Goal: Task Accomplishment & Management: Manage account settings

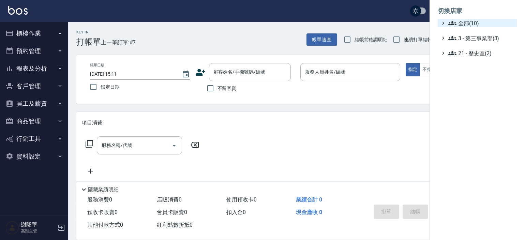
click at [471, 24] on span "全部(10)" at bounding box center [482, 23] width 66 height 8
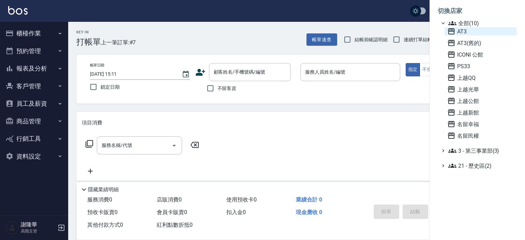
click at [460, 34] on span "AT3" at bounding box center [481, 31] width 67 height 8
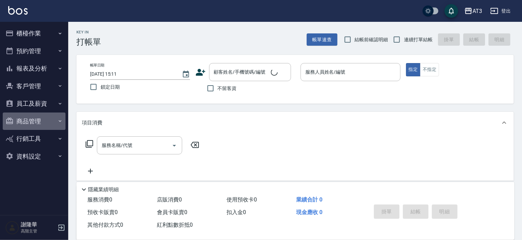
click at [26, 124] on button "商品管理" at bounding box center [34, 122] width 63 height 18
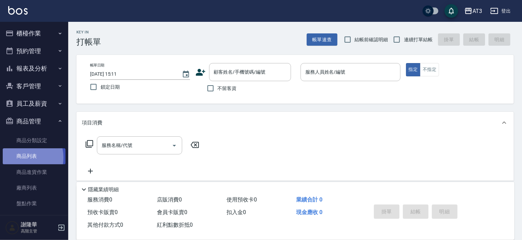
click at [21, 157] on link "商品列表" at bounding box center [34, 156] width 63 height 16
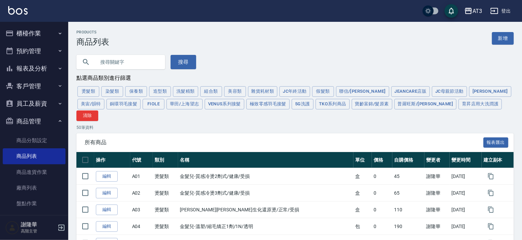
click at [352, 106] on button "寶齡富錦/髮原素" at bounding box center [372, 104] width 41 height 11
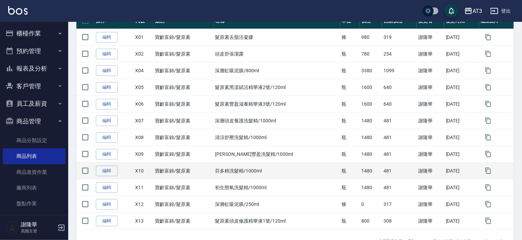
scroll to position [150, 0]
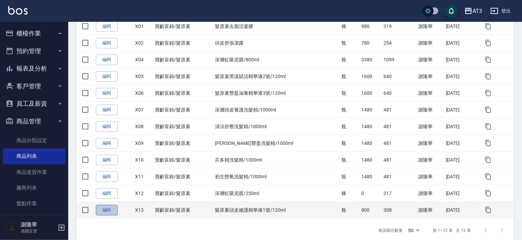
click at [105, 205] on link "編輯" at bounding box center [107, 210] width 22 height 11
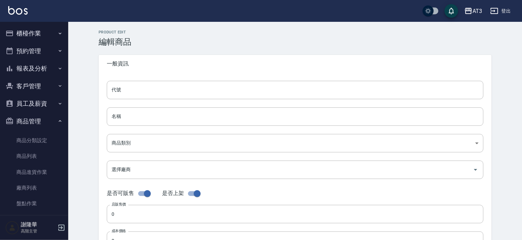
type input "X13"
type input "髮原素頭皮修護精華液1號/120ml"
type input "9d58fbd4-dd68-4f14-bcc2-8242c79a8689"
type input "800"
type input "308"
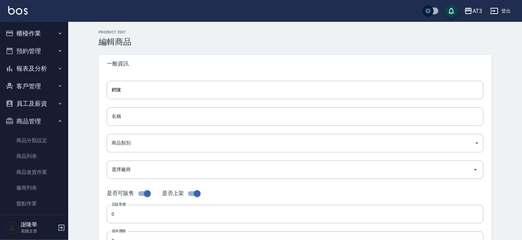
type input "308"
type input "瓶"
type input "UNSET"
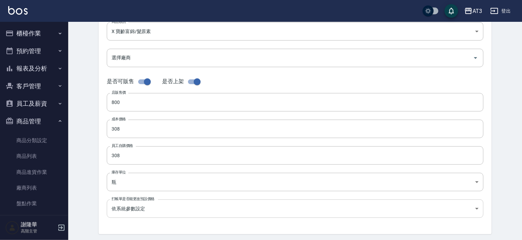
scroll to position [136, 0]
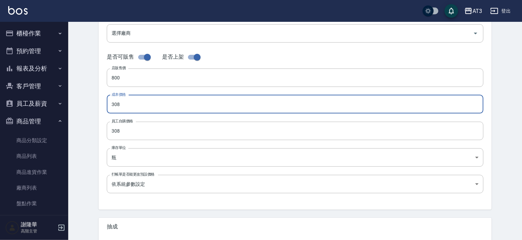
drag, startPoint x: 130, startPoint y: 105, endPoint x: 102, endPoint y: 107, distance: 28.4
click at [102, 108] on div "代號 X13 代號 名稱 髮原素頭皮修護精華液1號/120ml 名稱 商品類別 X 寶齡富錦/髮原素 9d58fbd4-dd68-4f14-bcc2-82…" at bounding box center [295, 73] width 393 height 274
type input "448"
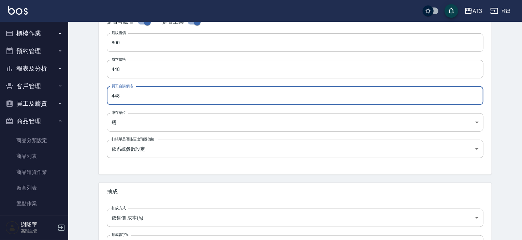
scroll to position [231, 0]
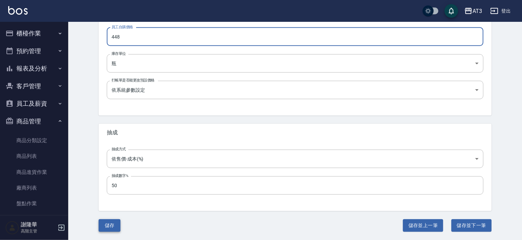
type input "448"
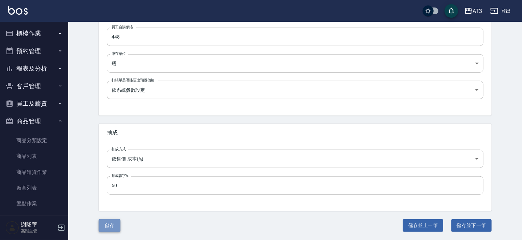
click at [110, 221] on button "儲存" at bounding box center [110, 225] width 22 height 13
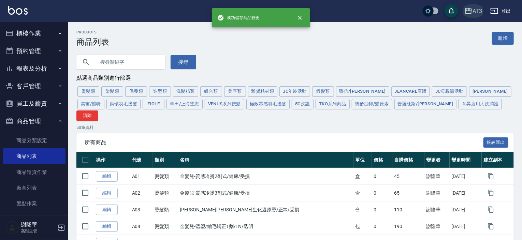
click at [478, 11] on div "AT3" at bounding box center [478, 11] width 10 height 9
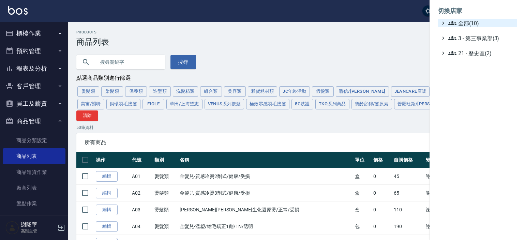
click at [471, 19] on span "全部(10)" at bounding box center [482, 23] width 66 height 8
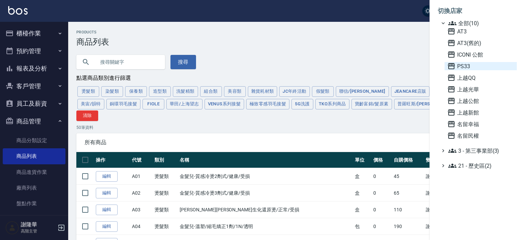
click at [464, 68] on span "PS33" at bounding box center [481, 66] width 67 height 8
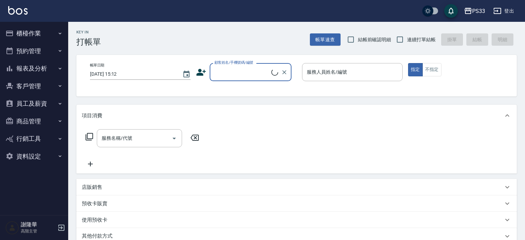
click at [24, 120] on button "商品管理" at bounding box center [34, 122] width 63 height 18
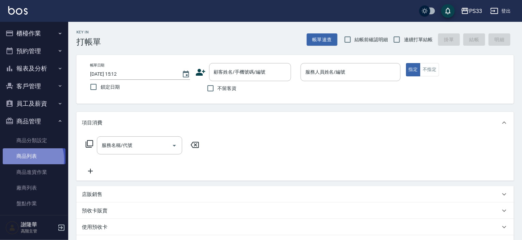
drag, startPoint x: 26, startPoint y: 159, endPoint x: 36, endPoint y: 157, distance: 10.3
click at [27, 159] on link "商品列表" at bounding box center [34, 156] width 63 height 16
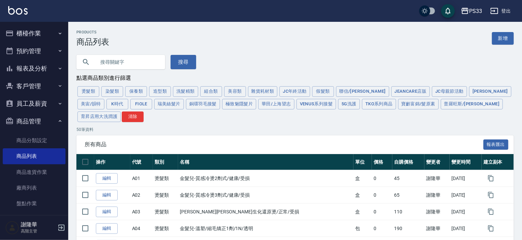
drag, startPoint x: 388, startPoint y: 105, endPoint x: 381, endPoint y: 108, distance: 7.6
click at [398, 105] on button "寶齡富錦/髮原素" at bounding box center [418, 104] width 41 height 11
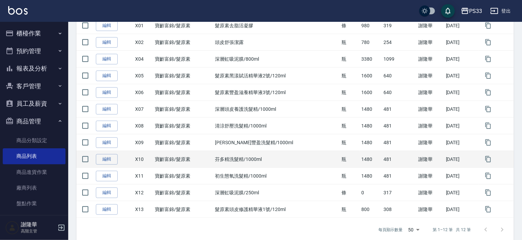
scroll to position [160, 0]
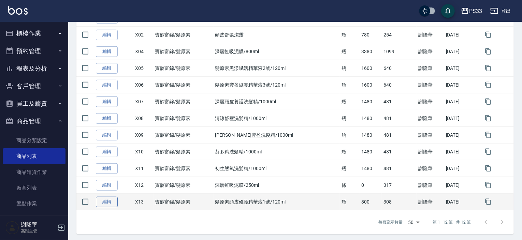
drag, startPoint x: 109, startPoint y: 201, endPoint x: 113, endPoint y: 200, distance: 4.5
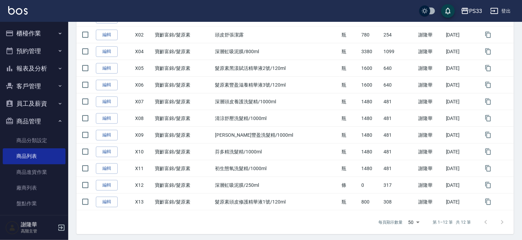
click at [109, 201] on link "編輯" at bounding box center [107, 202] width 22 height 11
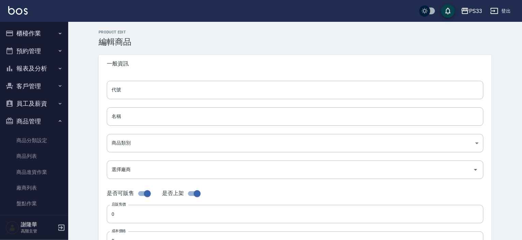
type input "X13"
type input "髮原素頭皮修護精華液1號/120ml"
type input "2bd60640-d377-43df-ba6e-9e3c50a5c6e1"
type input "800"
type input "308"
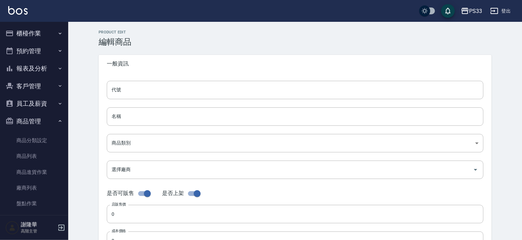
type input "308"
type input "瓶"
type input "UNSET"
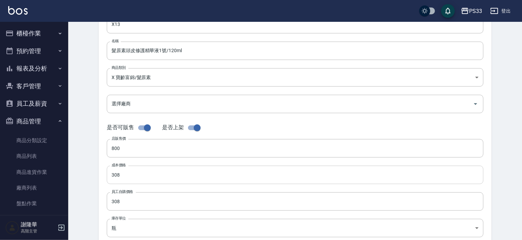
scroll to position [68, 0]
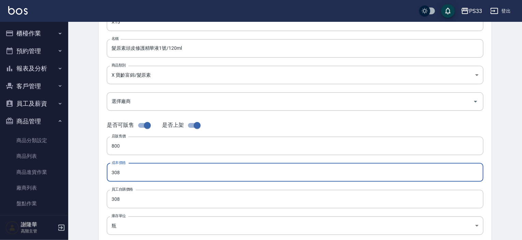
drag, startPoint x: 122, startPoint y: 174, endPoint x: 97, endPoint y: 176, distance: 25.0
click at [97, 176] on div "Product Edit 編輯商品 一般資訊 代號 X13 代號 名稱 髮原素頭皮修護精華液1號/120ml 名稱 商品類別 X 寶齡富錦/髮原素 2bd…" at bounding box center [294, 178] width 409 height 433
type input "448"
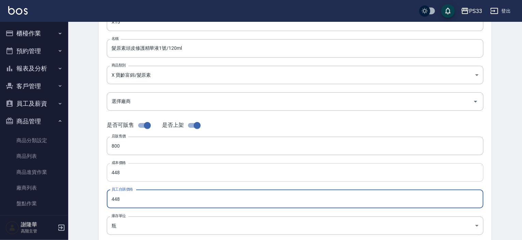
type input "448"
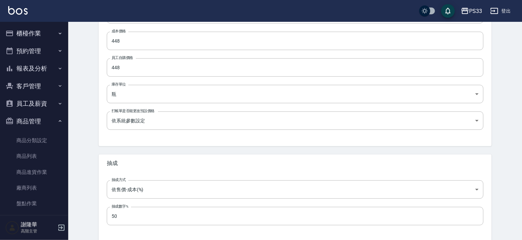
scroll to position [231, 0]
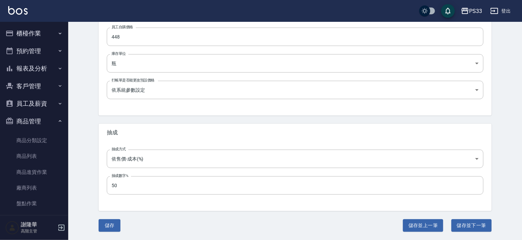
click at [112, 221] on button "儲存" at bounding box center [110, 225] width 22 height 13
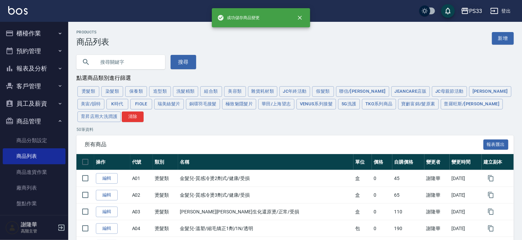
click at [475, 11] on div "PS33" at bounding box center [475, 11] width 13 height 9
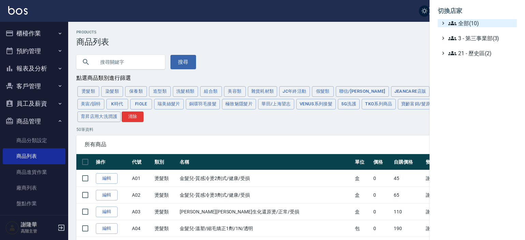
click at [469, 21] on span "全部(10)" at bounding box center [482, 23] width 66 height 8
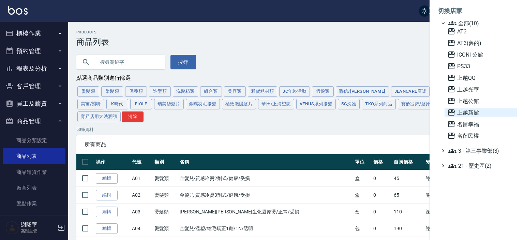
click at [470, 113] on span "上越新館" at bounding box center [481, 112] width 67 height 8
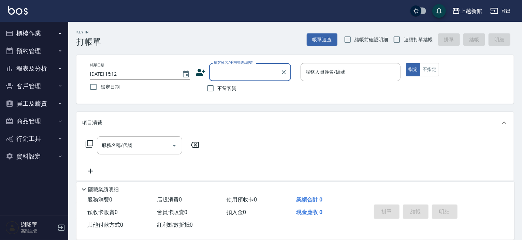
click at [21, 118] on button "商品管理" at bounding box center [34, 122] width 63 height 18
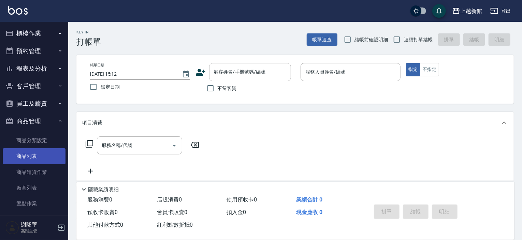
click at [26, 155] on link "商品列表" at bounding box center [34, 156] width 63 height 16
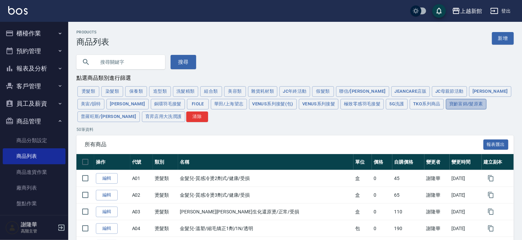
click at [446, 107] on button "寶齡富錦/髮原素" at bounding box center [466, 104] width 41 height 11
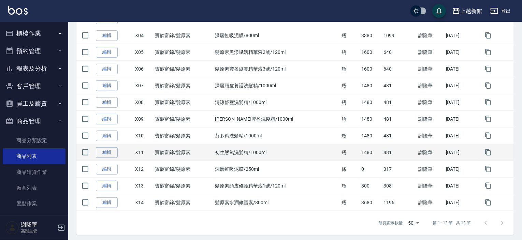
scroll to position [179, 0]
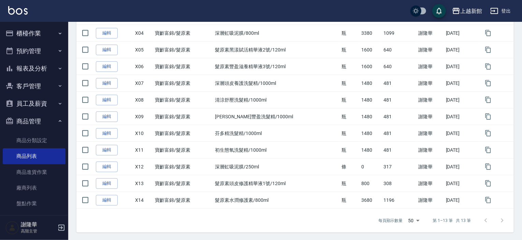
click at [106, 182] on link "編輯" at bounding box center [107, 183] width 22 height 11
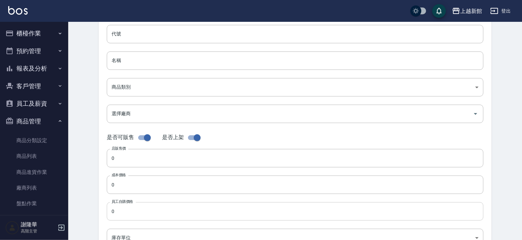
scroll to position [102, 0]
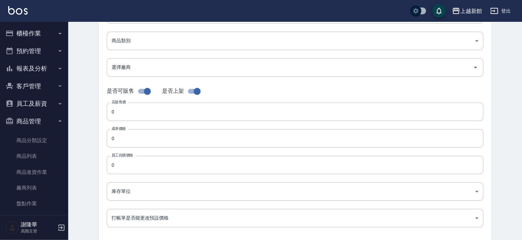
type input "X13"
type input "髮原素頭皮修護精華液1號/120ml"
type input "6071666f-3bce-4479-b729-4f12426fe693"
type input "800"
type input "308"
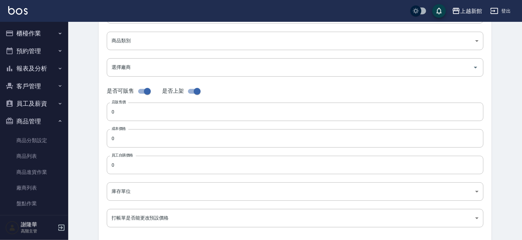
type input "308"
type input "瓶"
type input "UNSET"
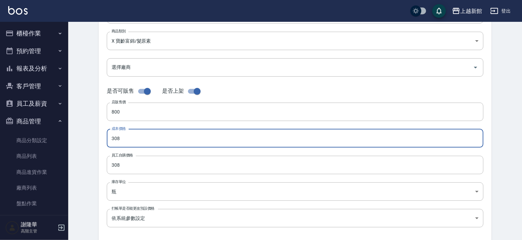
drag, startPoint x: 128, startPoint y: 140, endPoint x: 100, endPoint y: 141, distance: 28.0
click at [100, 141] on div "代號 X13 代號 名稱 髮原素頭皮修護精華液1號/120ml 名稱 商品類別 X 寶齡富錦/髮原素 6071666f-3bce-4479-b729-4f…" at bounding box center [295, 107] width 393 height 274
type input "448"
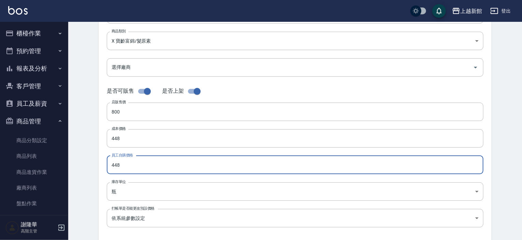
type input "448"
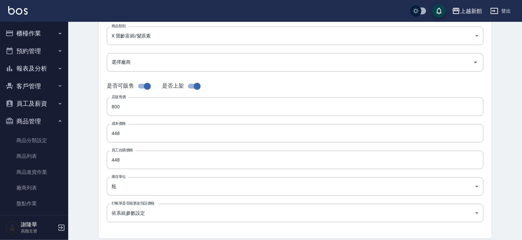
scroll to position [231, 0]
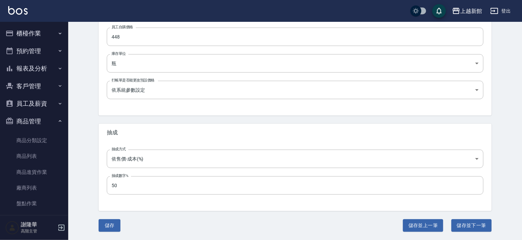
click at [102, 222] on button "儲存" at bounding box center [110, 225] width 22 height 13
